Goal: Find specific page/section: Find specific page/section

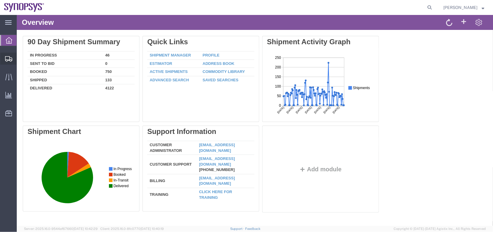
click at [0, 0] on span "Shipment Manager" at bounding box center [0, 0] width 0 height 0
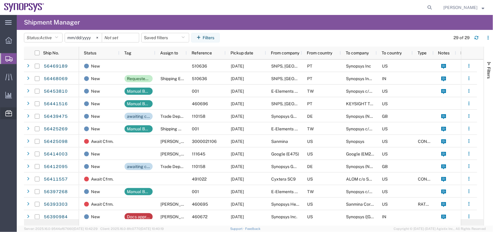
click at [0, 0] on span "Commodity Library" at bounding box center [0, 0] width 0 height 0
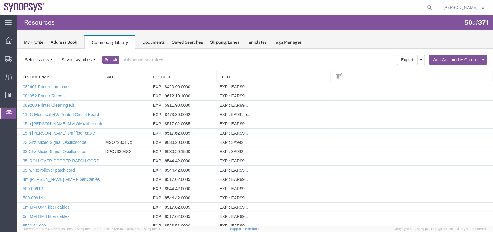
click at [16, 48] on link "Add Commodity" at bounding box center [16, 48] width 0 height 0
select select
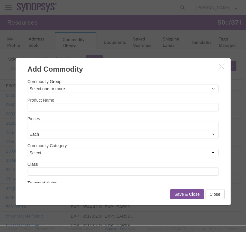
click at [221, 64] on icon "button" at bounding box center [221, 65] width 5 height 5
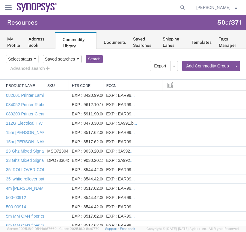
click at [57, 59] on select "Saved searches Name" at bounding box center [62, 58] width 39 height 8
click at [22, 55] on select "Select status Active All Inactive" at bounding box center [22, 58] width 33 height 8
click at [65, 56] on select "Saved searches Name" at bounding box center [62, 58] width 39 height 8
click at [25, 60] on select "Select status Active All Inactive" at bounding box center [22, 58] width 33 height 8
click at [134, 64] on div "Select status Active All Inactive Saved searches Name Search Advanced search" at bounding box center [123, 63] width 234 height 19
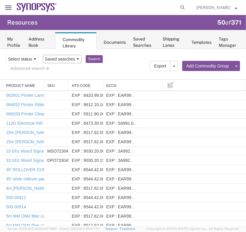
click at [75, 58] on select "Saved searches Name" at bounding box center [62, 58] width 39 height 8
select select "Name"
click at [43, 54] on select "Saved searches Name" at bounding box center [62, 58] width 39 height 8
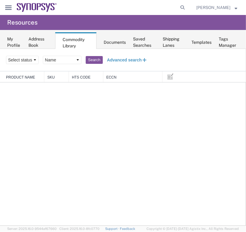
click at [134, 62] on button "Advanced search" at bounding box center [127, 59] width 49 height 10
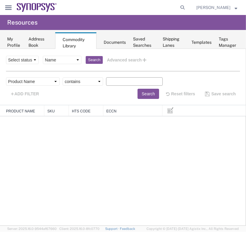
click at [134, 81] on input "text" at bounding box center [134, 81] width 57 height 8
paste input "HW1187"
type input "HW1187"
click at [144, 94] on button "Search" at bounding box center [148, 93] width 22 height 10
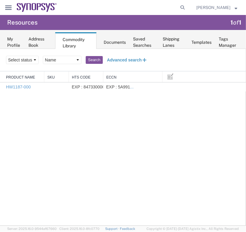
click at [120, 59] on button "Advanced search" at bounding box center [127, 59] width 49 height 10
